Goal: Check status: Check status

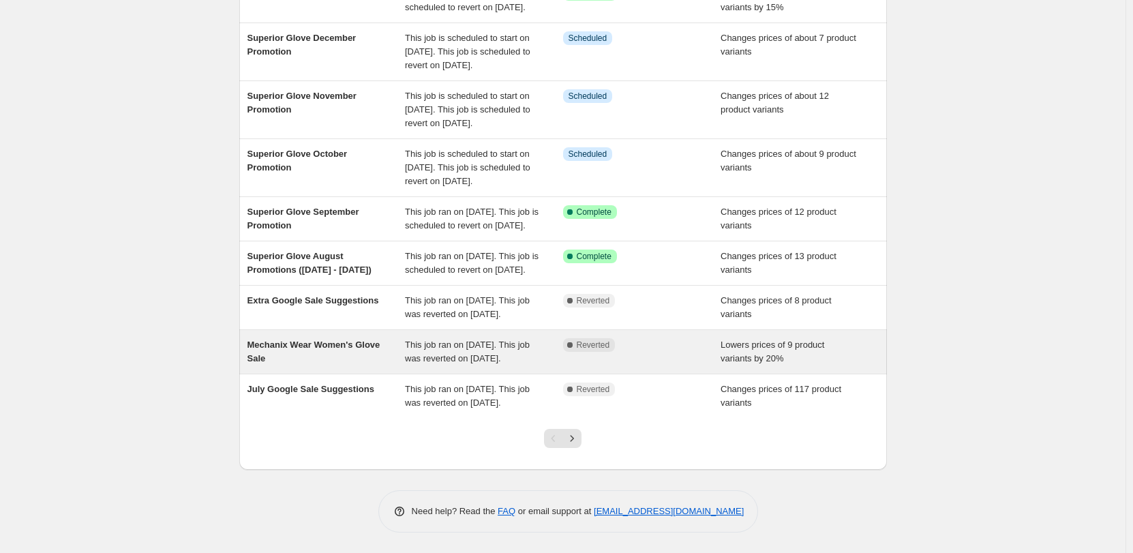
scroll to position [313, 0]
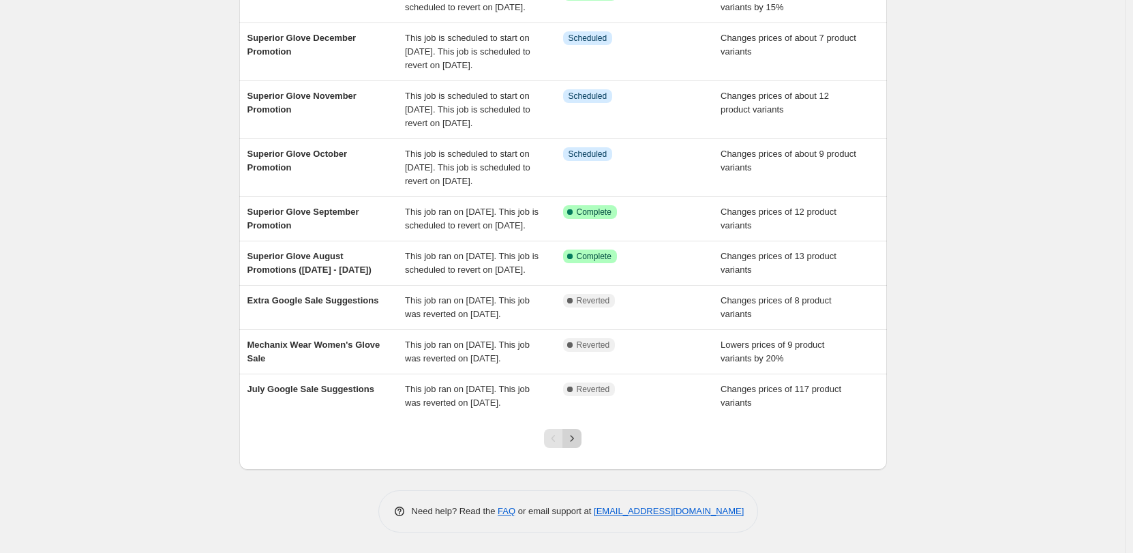
click at [577, 436] on icon "Next" at bounding box center [572, 438] width 14 height 14
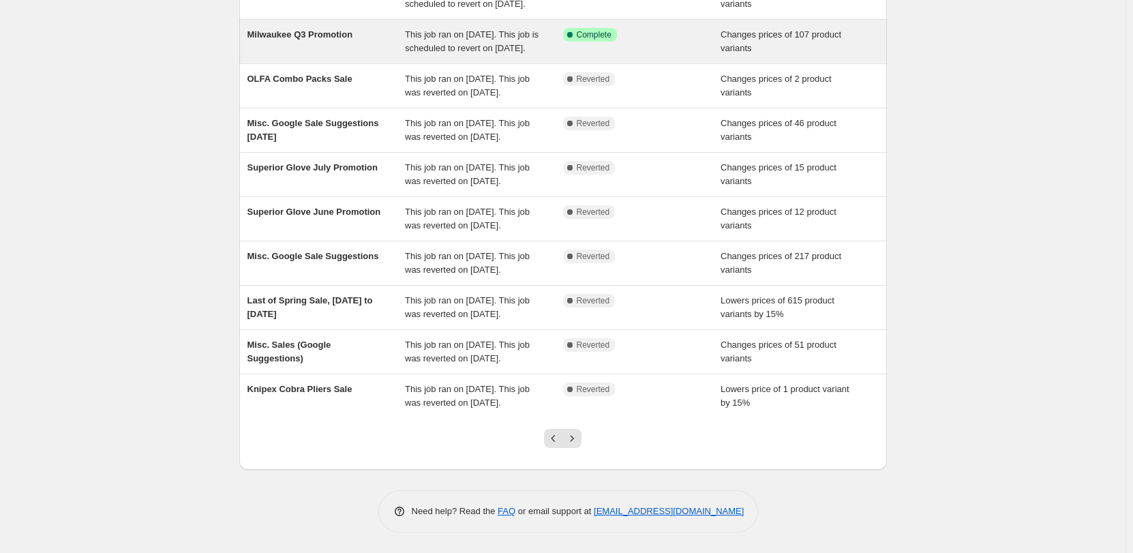
scroll to position [190, 0]
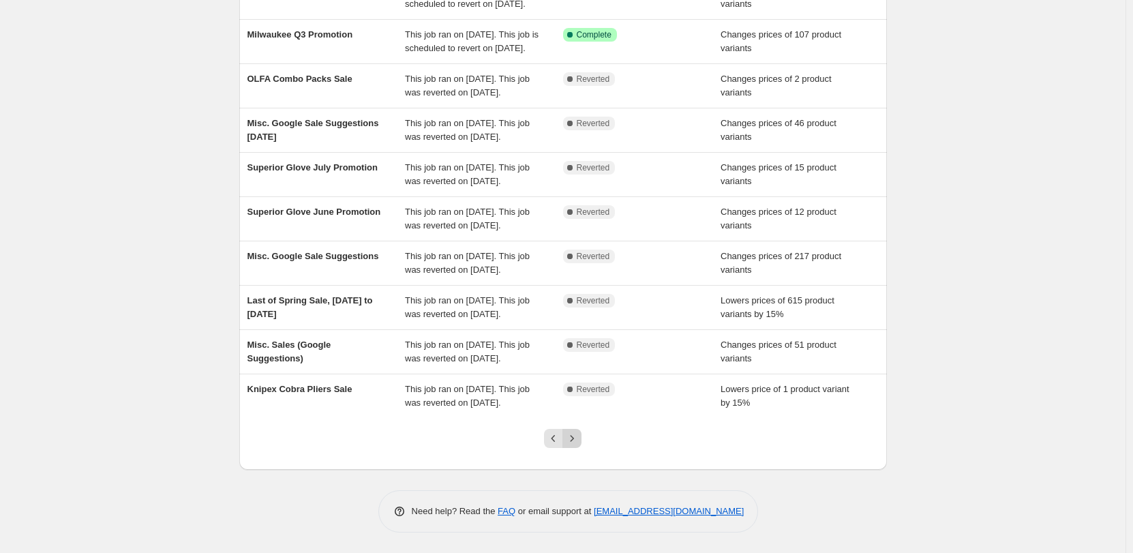
click at [569, 440] on icon "Next" at bounding box center [572, 438] width 14 height 14
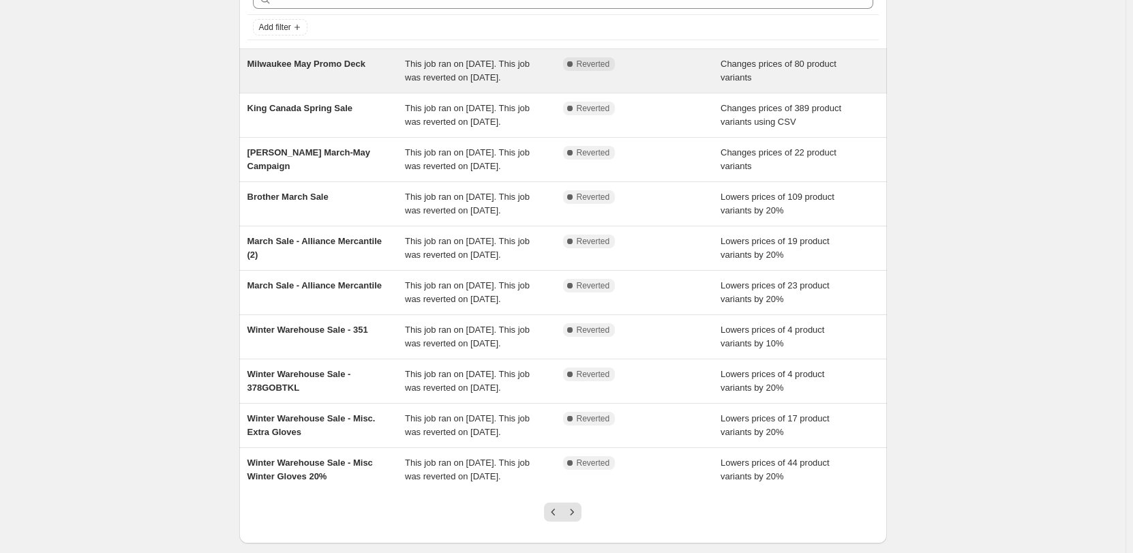
scroll to position [0, 0]
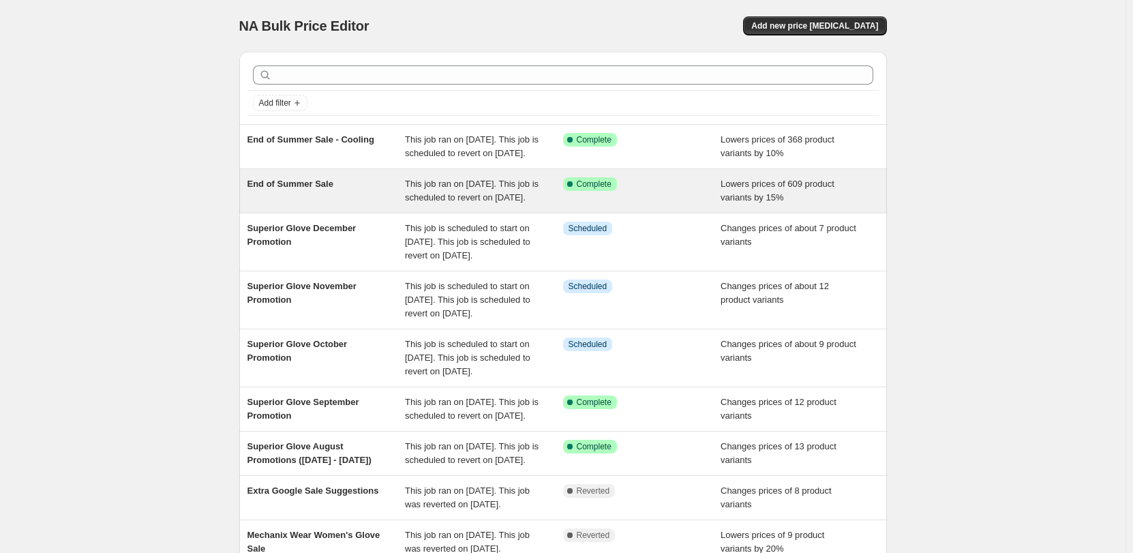
click at [673, 204] on div "Success Complete Complete" at bounding box center [642, 190] width 158 height 27
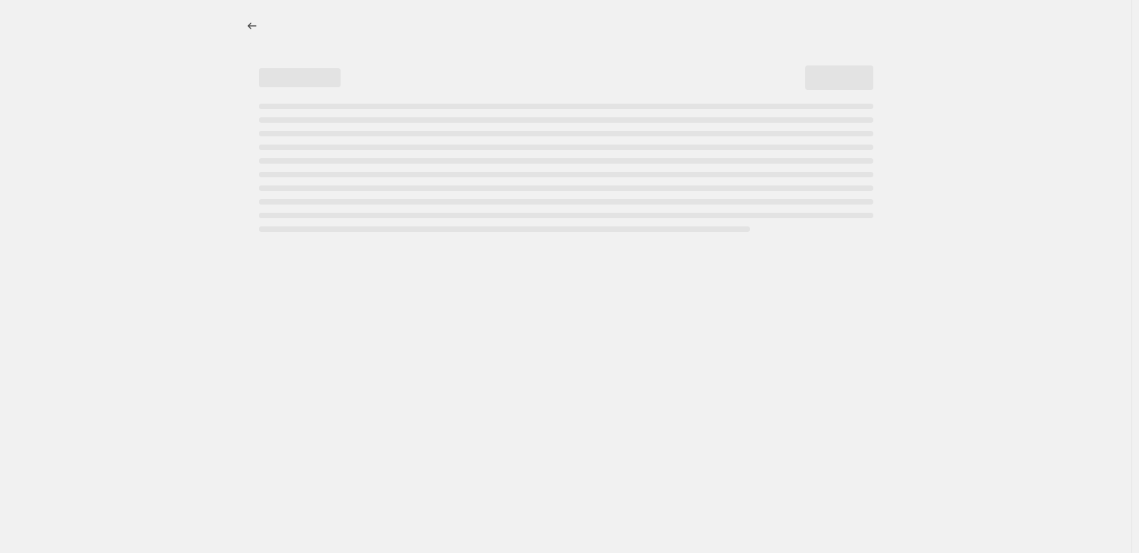
select select "percentage"
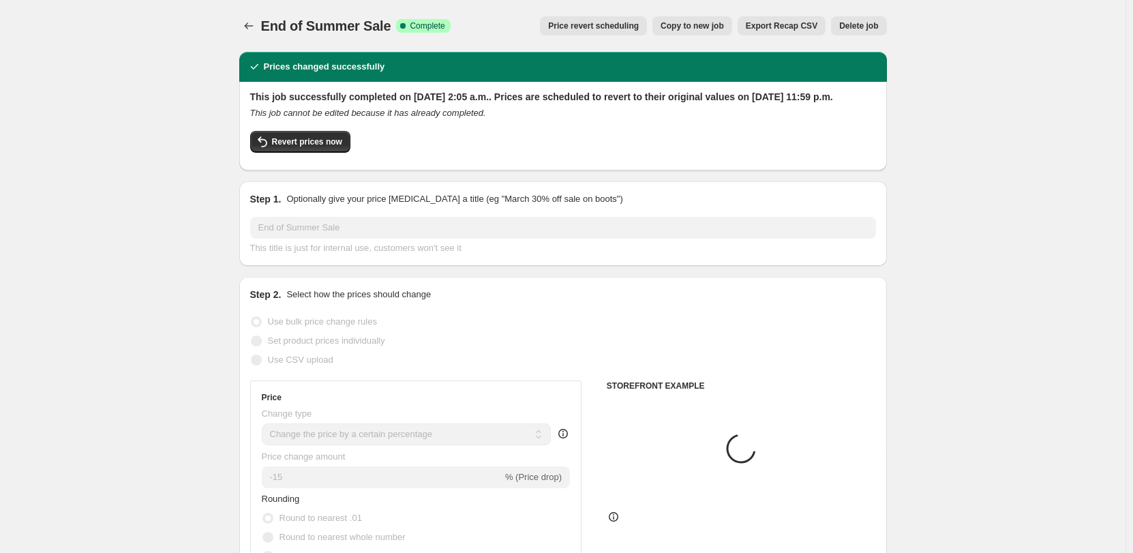
select select "collection"
